Goal: Task Accomplishment & Management: Manage account settings

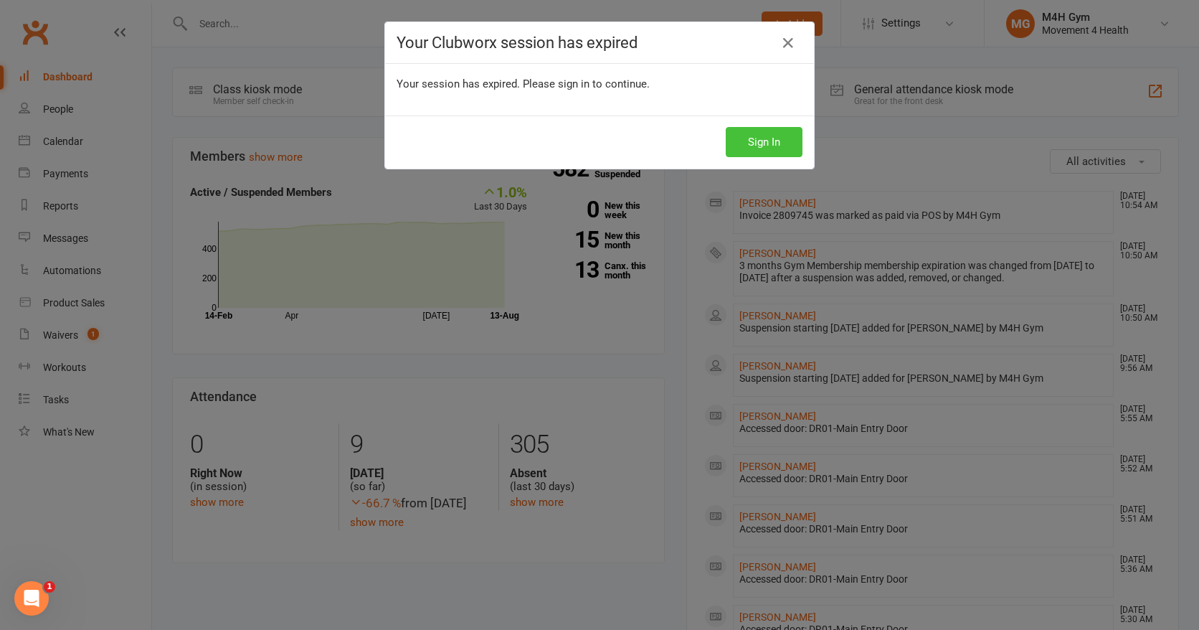
click at [743, 140] on button "Sign In" at bounding box center [764, 142] width 77 height 30
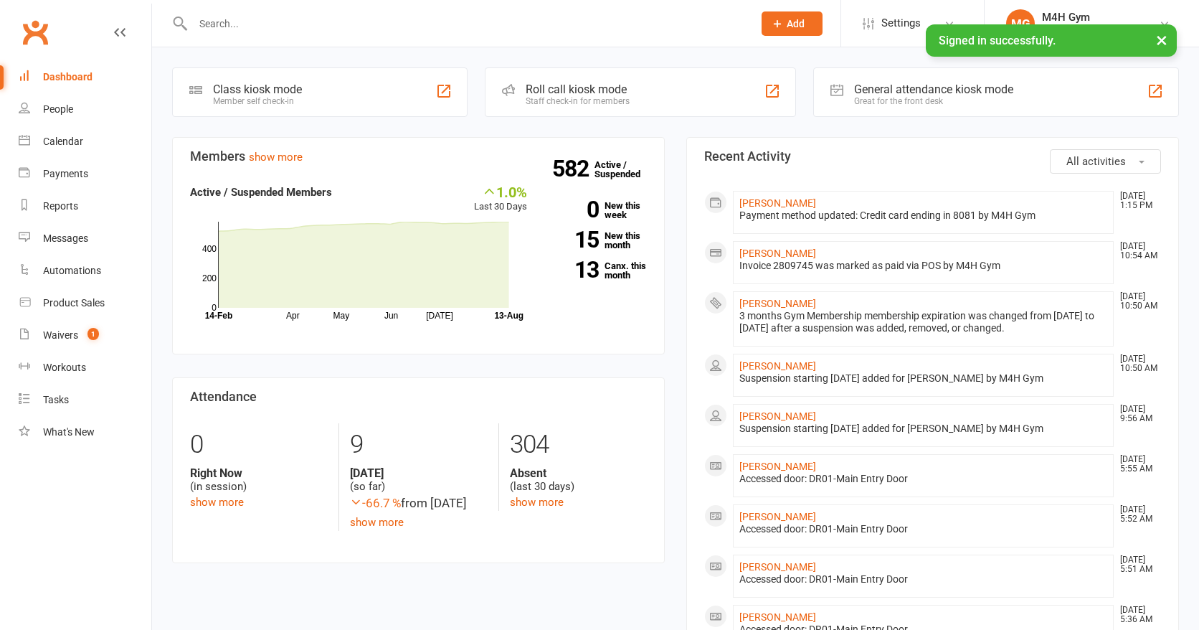
click at [206, 26] on input "text" at bounding box center [466, 24] width 554 height 20
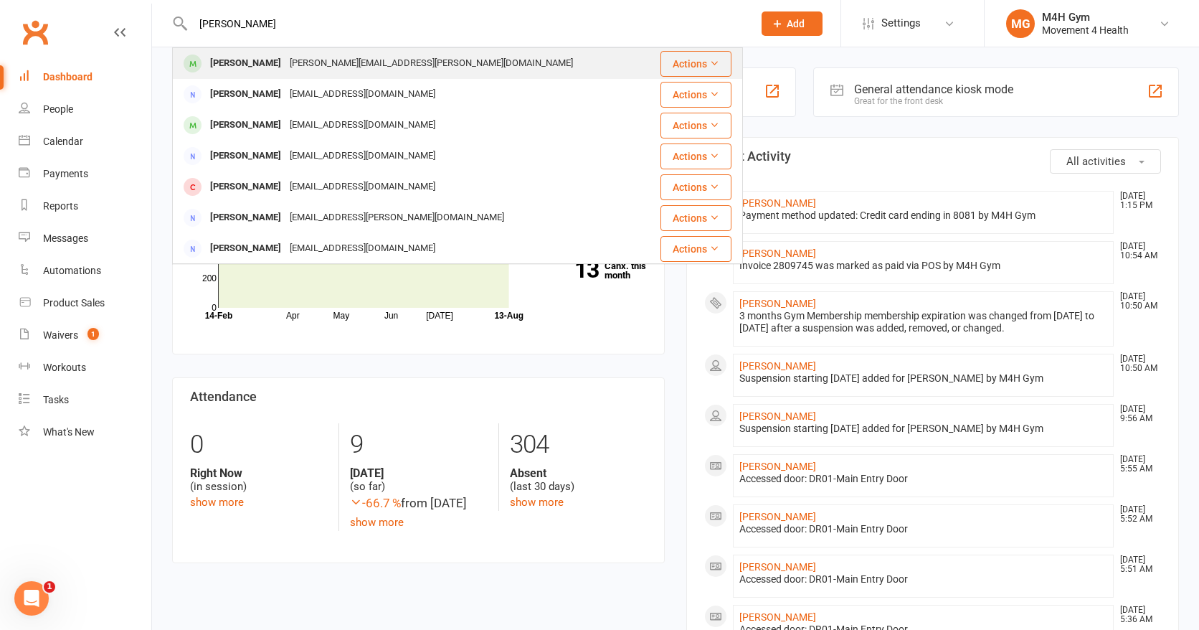
type input "[PERSON_NAME]"
click at [232, 62] on div "[PERSON_NAME]" at bounding box center [246, 63] width 80 height 21
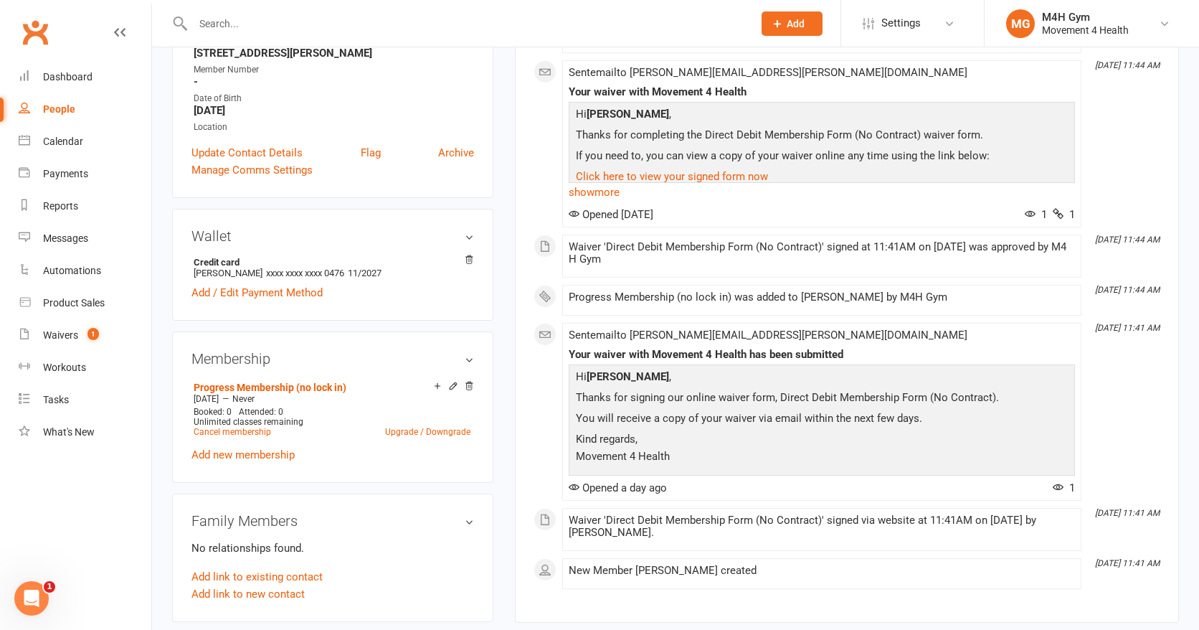
scroll to position [288, 0]
click at [71, 333] on div "Waivers" at bounding box center [60, 334] width 35 height 11
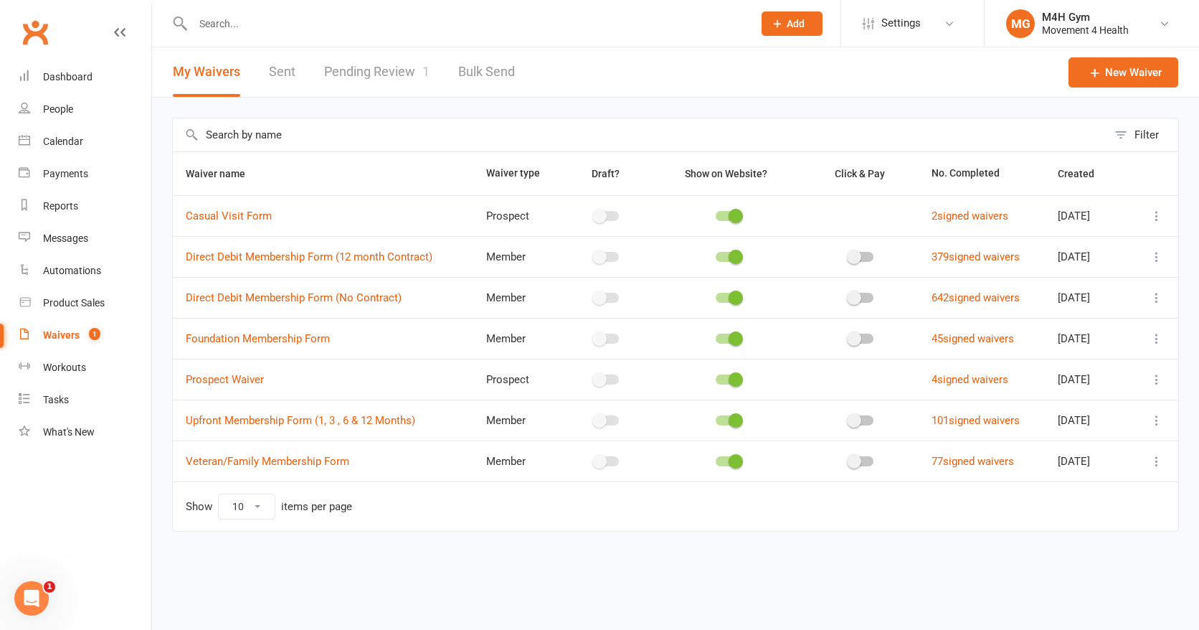
click at [1157, 293] on icon at bounding box center [1156, 297] width 14 height 14
click at [1124, 378] on link "Copy external link to clipboard" at bounding box center [1080, 383] width 168 height 29
click at [362, 72] on link "Pending Review 1" at bounding box center [376, 71] width 105 height 49
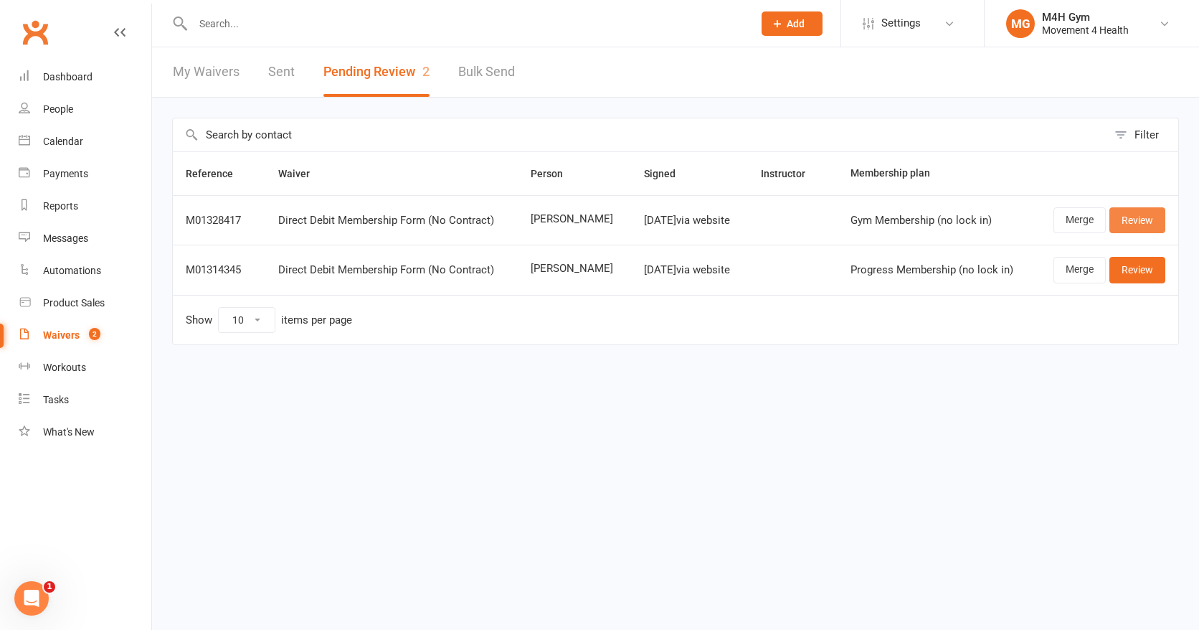
click at [1143, 219] on link "Review" at bounding box center [1137, 220] width 56 height 26
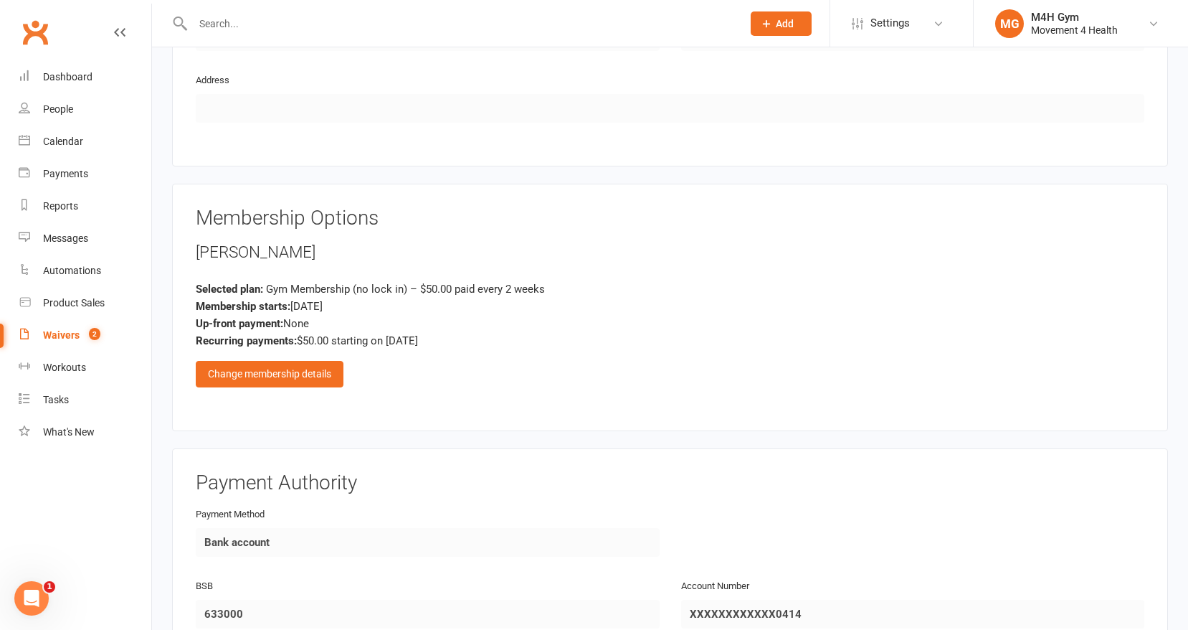
scroll to position [855, 0]
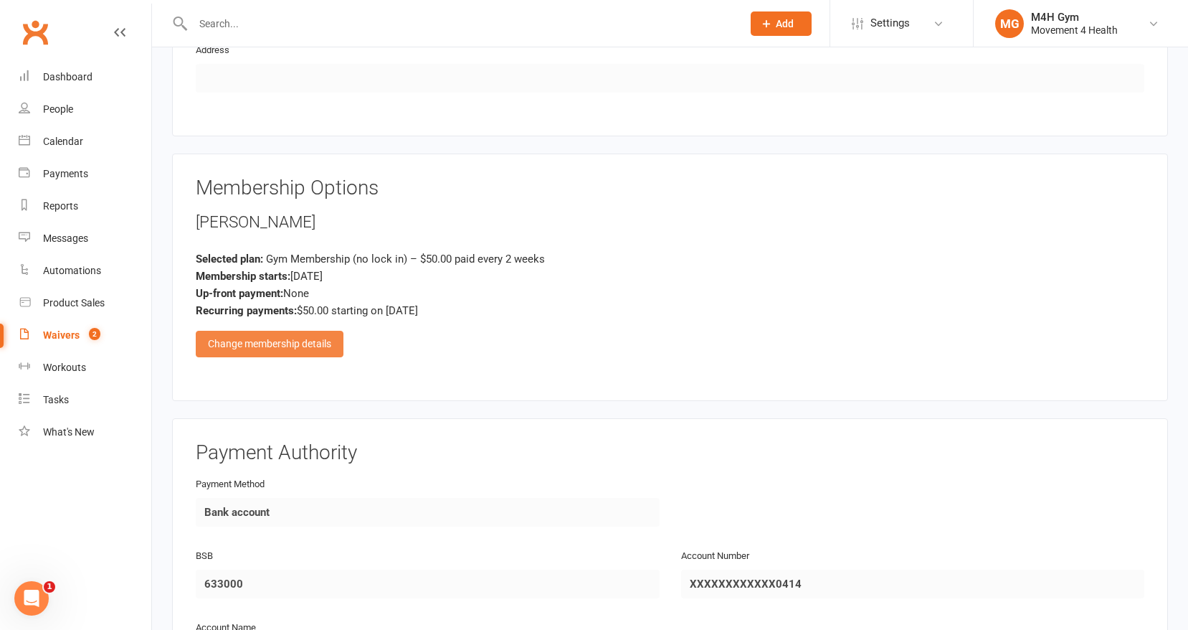
click at [328, 341] on div "Change membership details" at bounding box center [270, 344] width 148 height 26
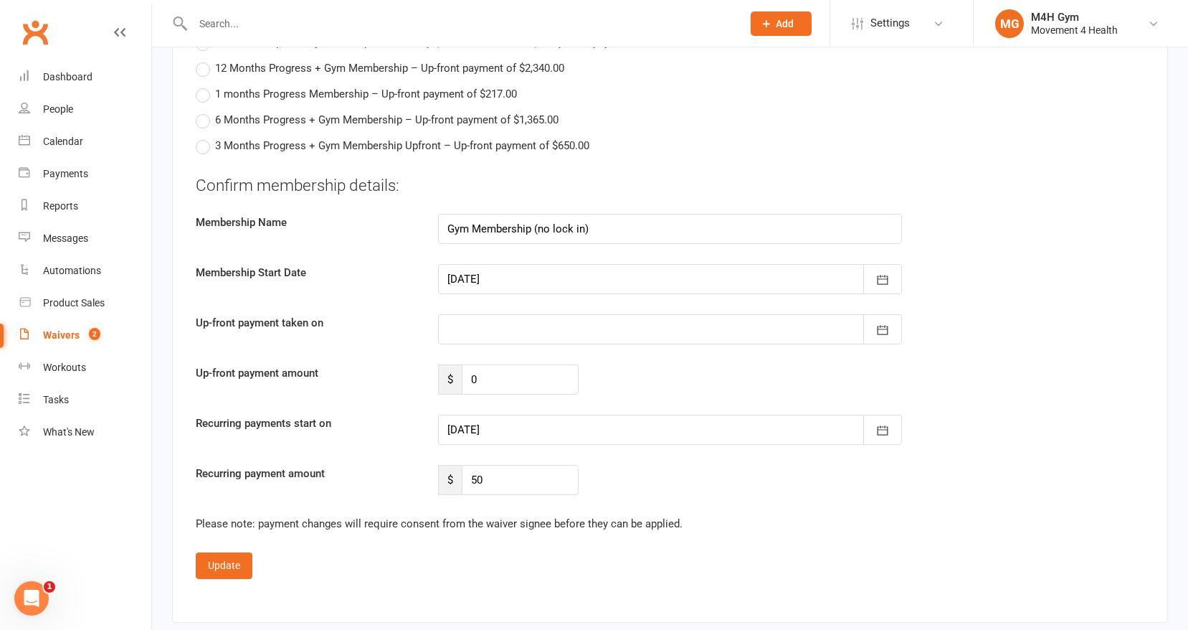
scroll to position [1513, 0]
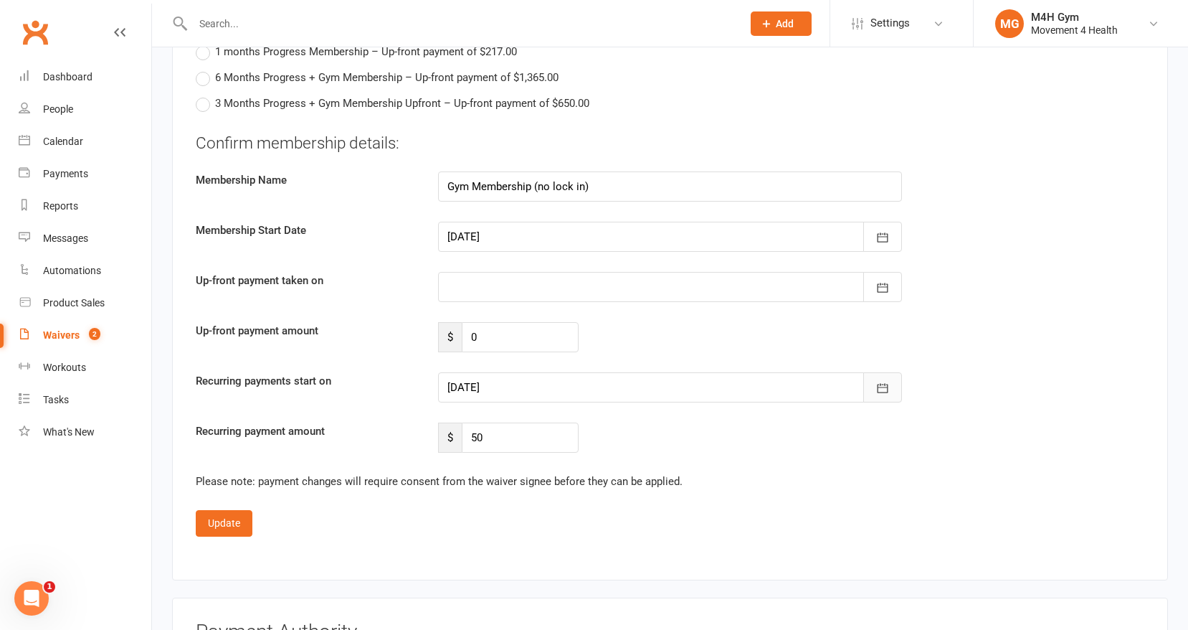
click at [883, 381] on icon "button" at bounding box center [882, 388] width 14 height 14
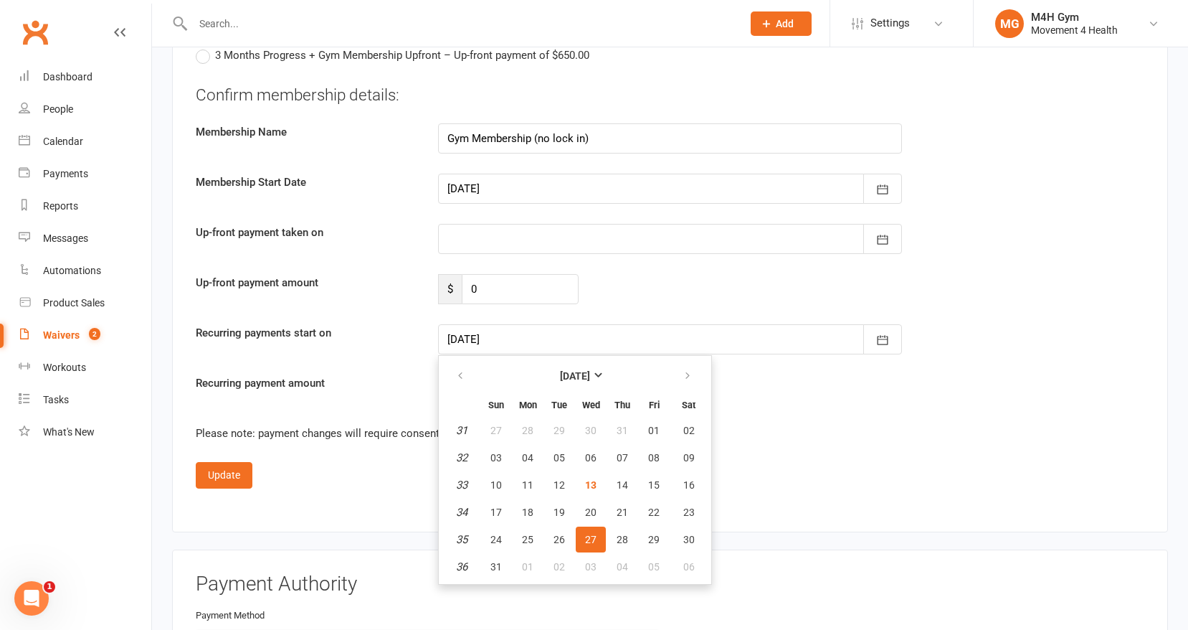
scroll to position [1622, 0]
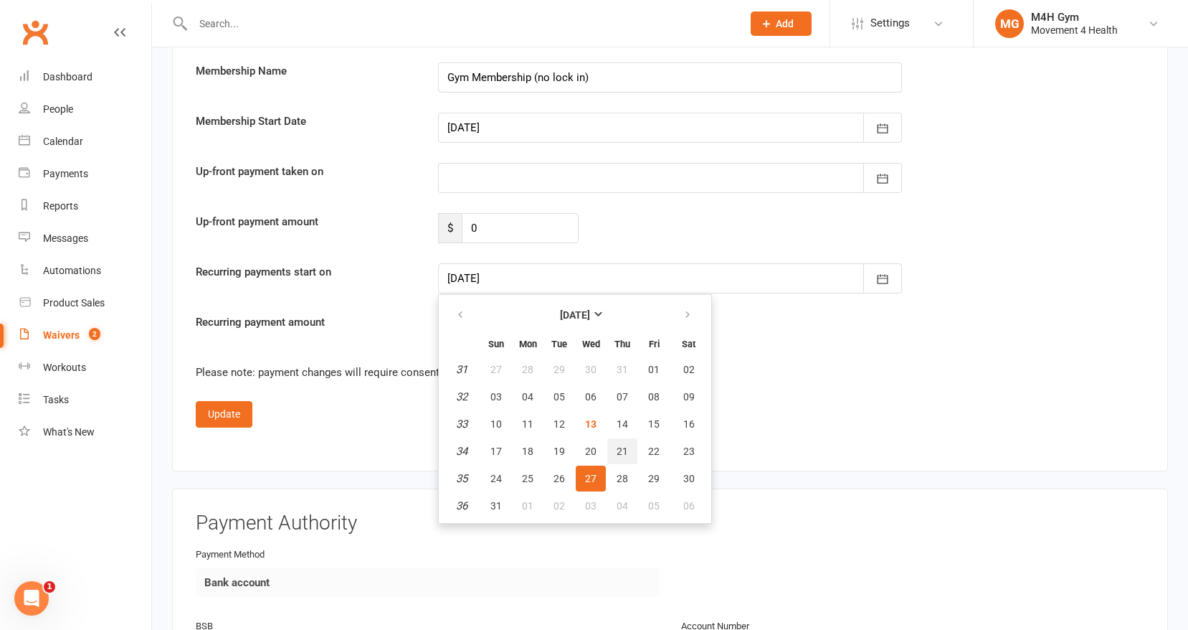
click at [621, 445] on span "21" at bounding box center [622, 450] width 11 height 11
type input "[DATE]"
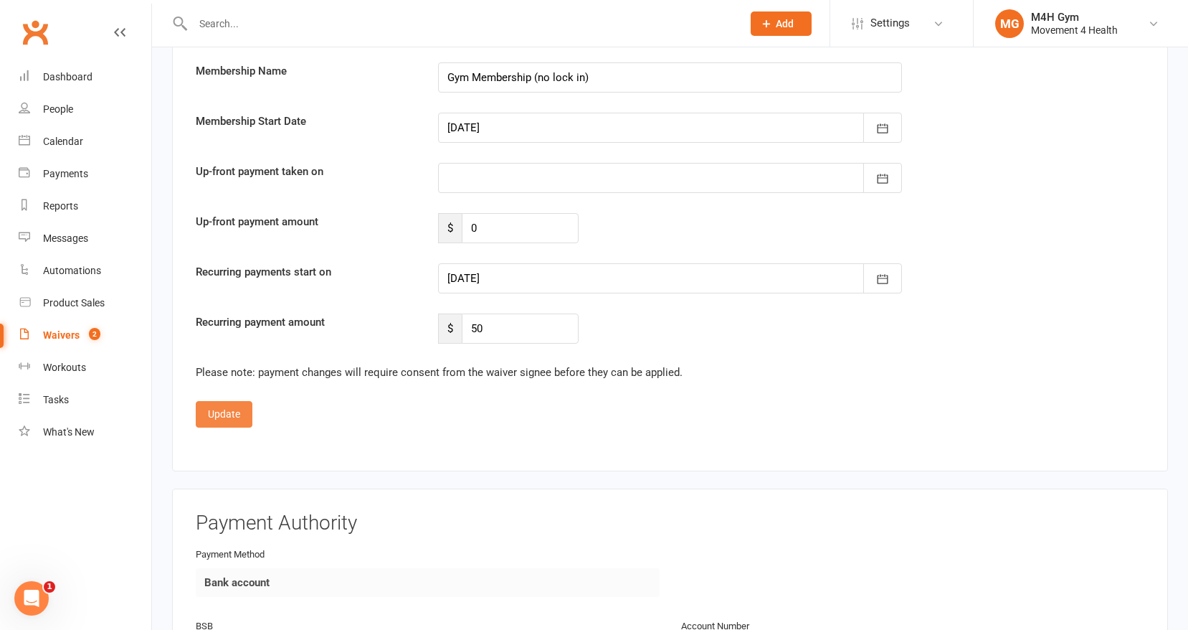
click at [231, 411] on button "Update" at bounding box center [224, 414] width 57 height 26
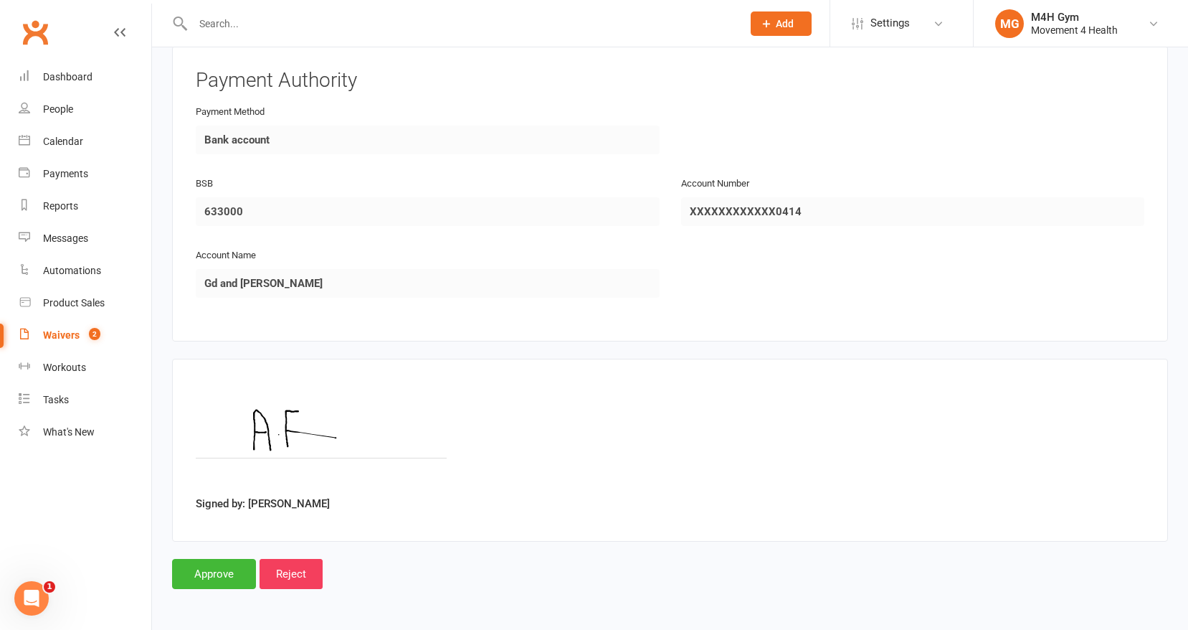
scroll to position [1222, 0]
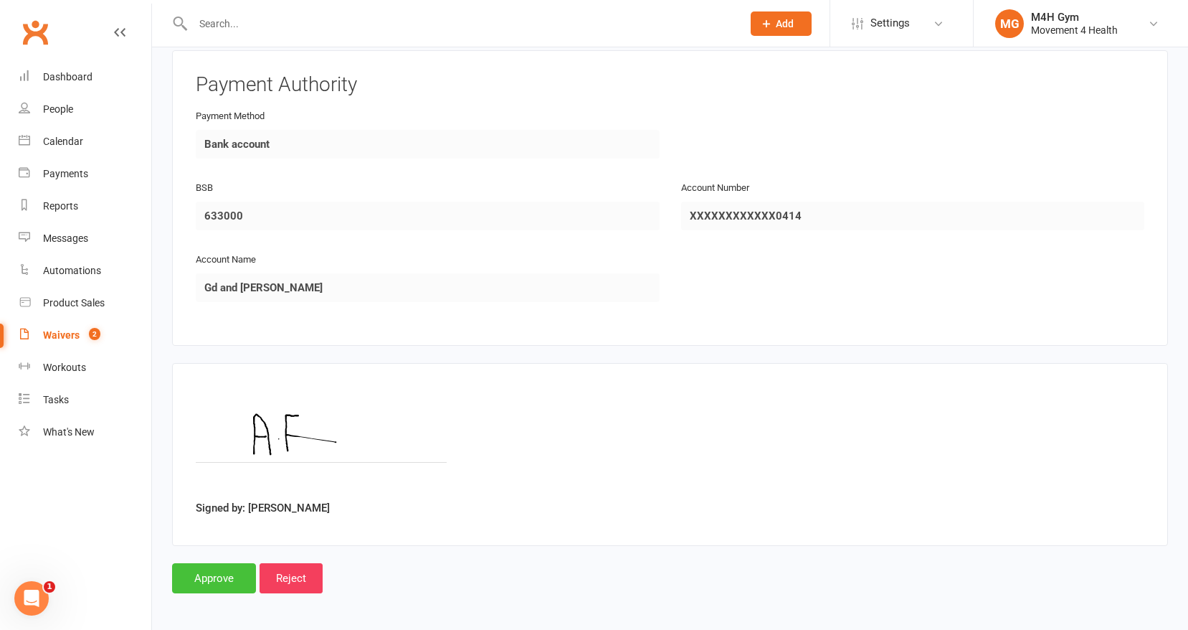
click at [212, 568] on input "Approve" at bounding box center [214, 578] width 84 height 30
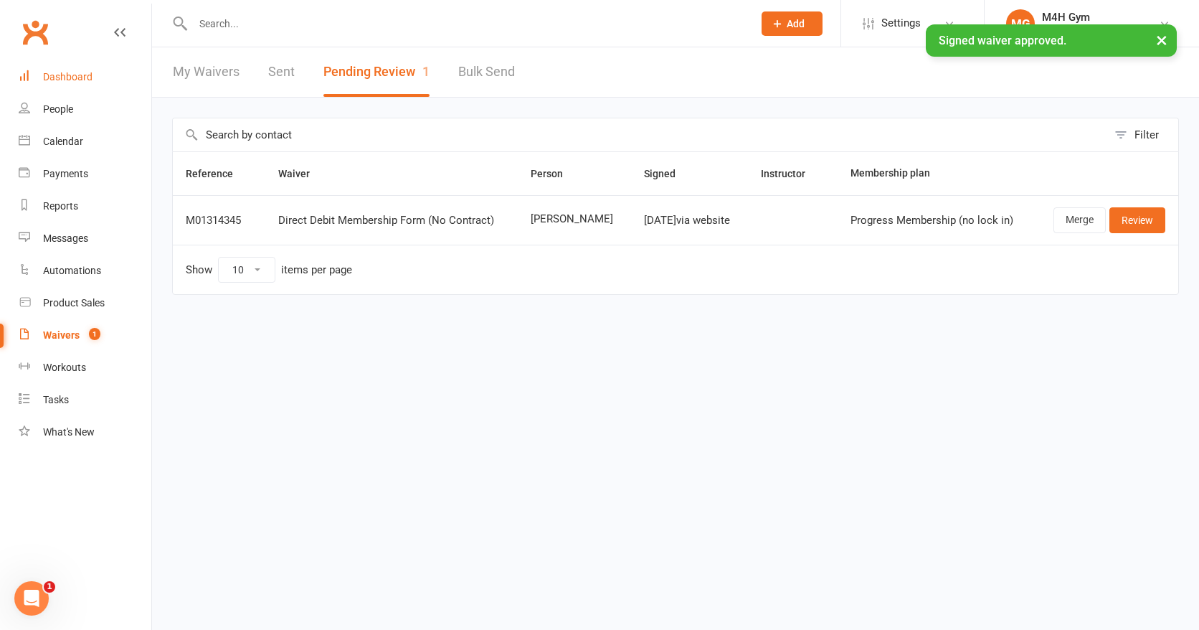
click at [75, 75] on div "Dashboard" at bounding box center [67, 76] width 49 height 11
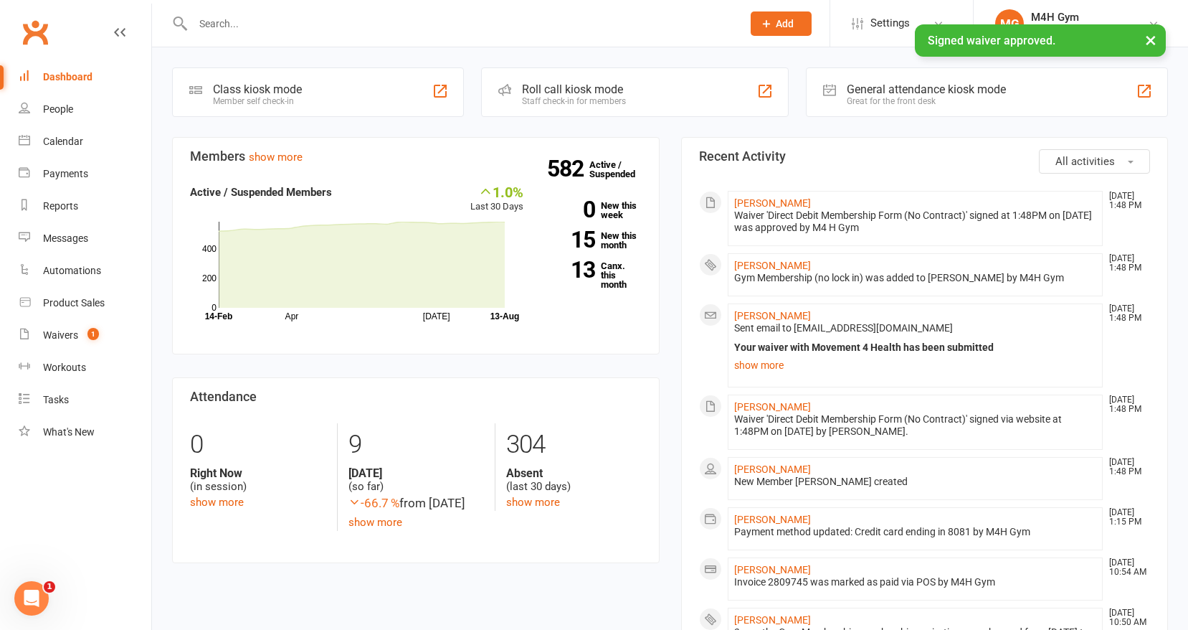
click at [222, 23] on input "text" at bounding box center [460, 24] width 543 height 20
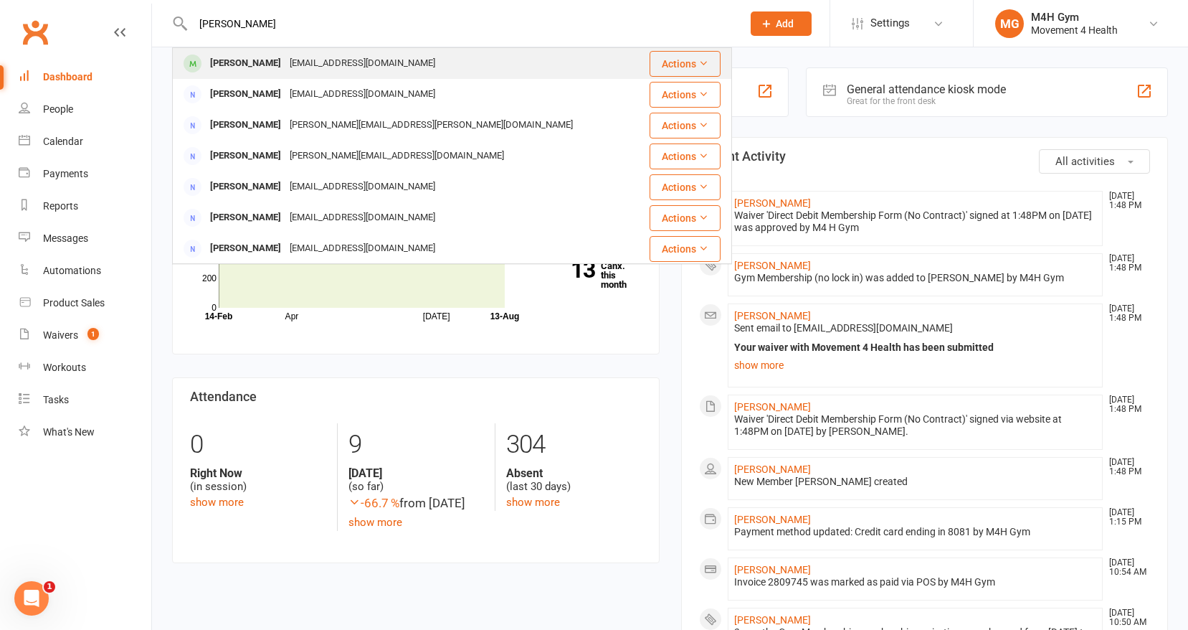
type input "[PERSON_NAME]"
click at [262, 62] on div "[PERSON_NAME]" at bounding box center [246, 63] width 80 height 21
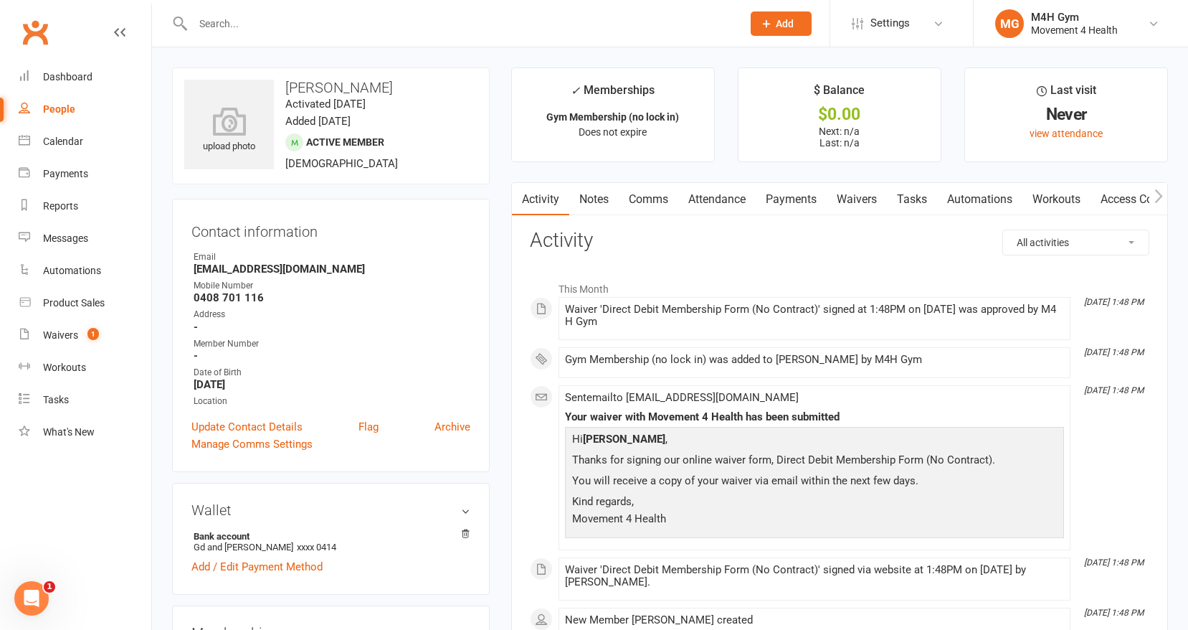
click at [1126, 196] on link "Access Control" at bounding box center [1138, 199] width 95 height 33
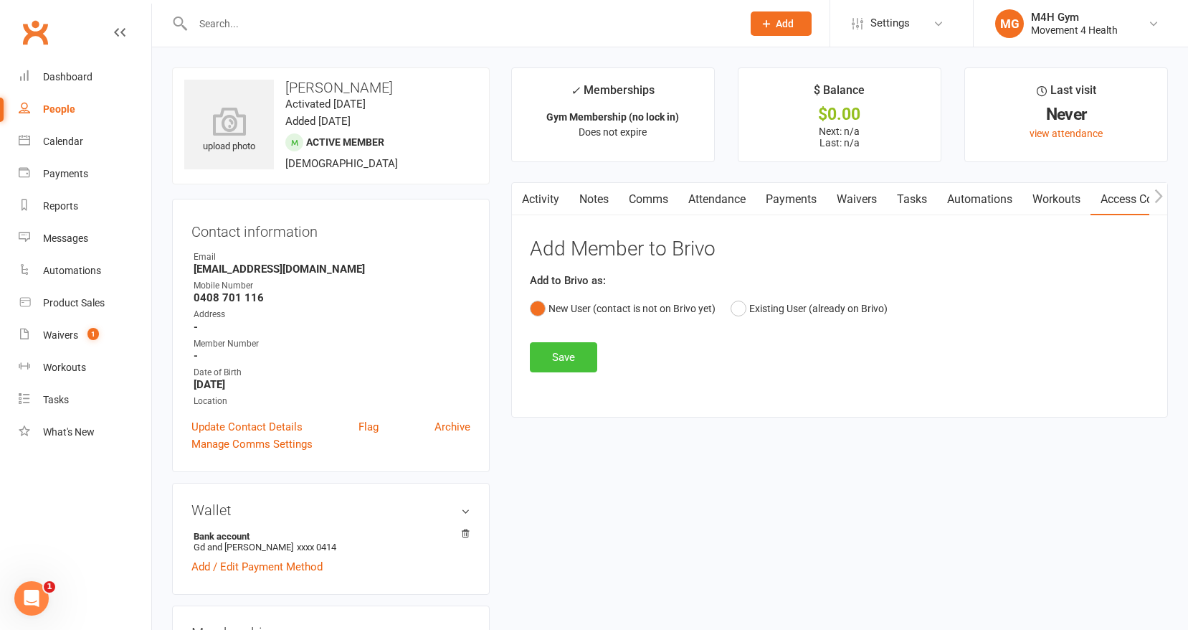
click at [557, 350] on button "Save" at bounding box center [563, 357] width 67 height 30
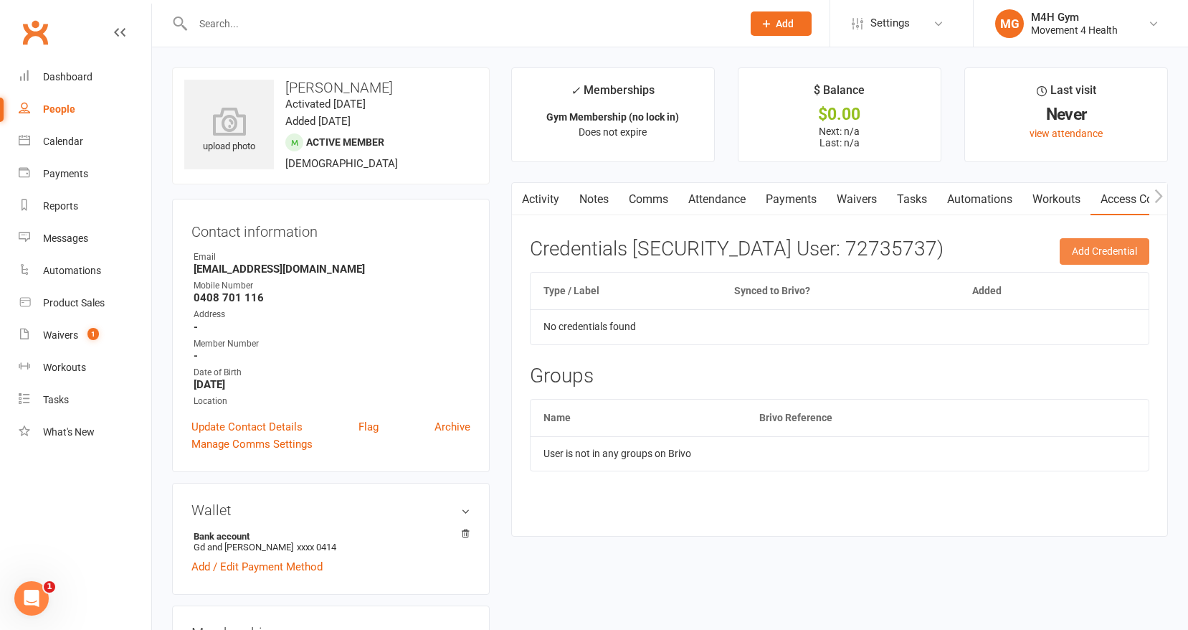
click at [1073, 252] on button "Add Credential" at bounding box center [1105, 251] width 90 height 26
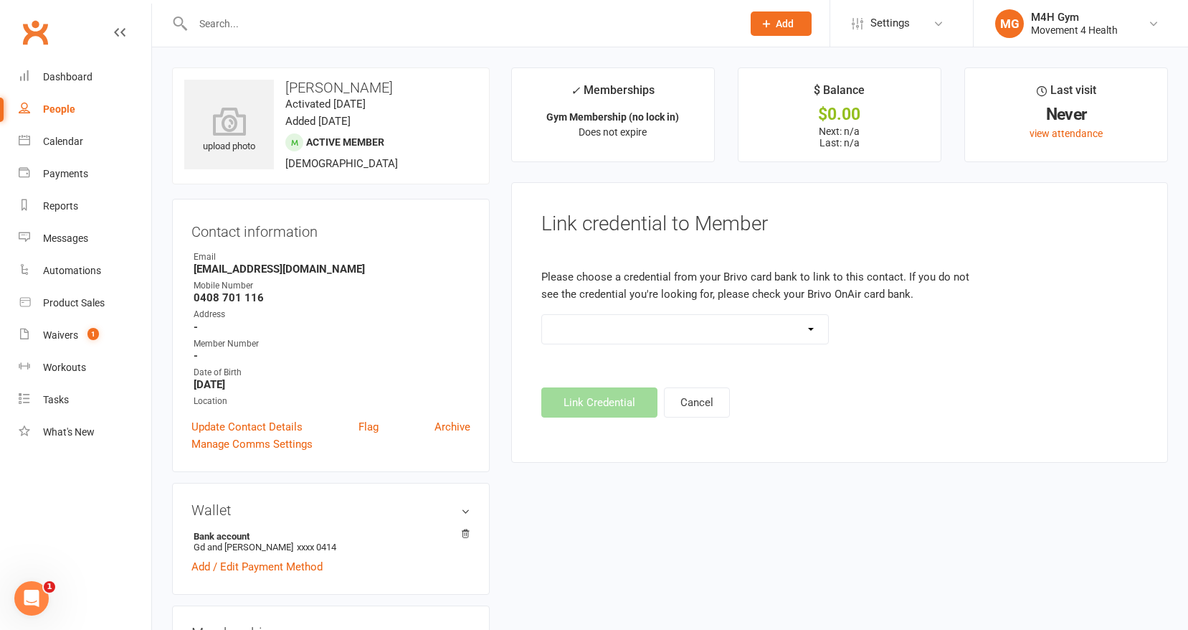
click at [810, 326] on select "Standard 26 Bit (03461) Standard 26 Bit (101) Standard 26 Bit (10101) - already…" at bounding box center [685, 329] width 286 height 29
select select "640"
click at [542, 315] on select "Standard 26 Bit (03461) Standard 26 Bit (101) Standard 26 Bit (10101) - already…" at bounding box center [685, 329] width 286 height 29
click at [625, 397] on button "Link Credential" at bounding box center [599, 402] width 116 height 30
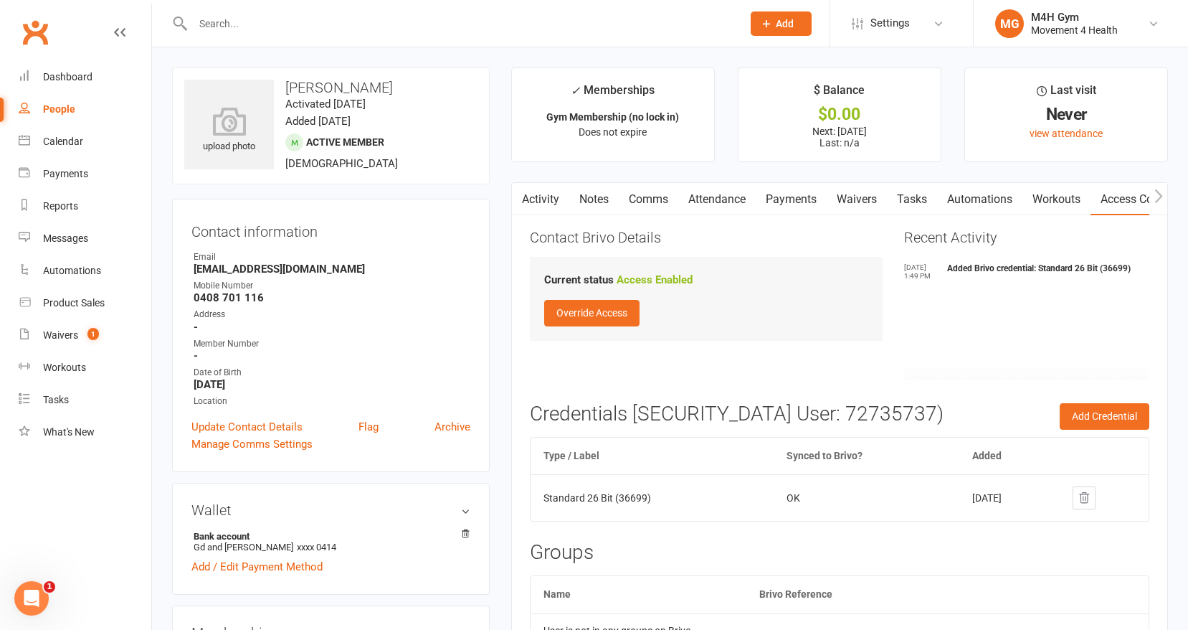
click at [526, 196] on button "button" at bounding box center [521, 199] width 18 height 32
click at [541, 198] on link "Activity" at bounding box center [540, 199] width 57 height 33
